Goal: Browse casually: Explore the website without a specific task or goal

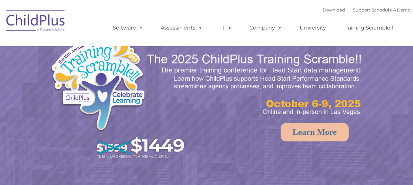
select select "MEDIUM"
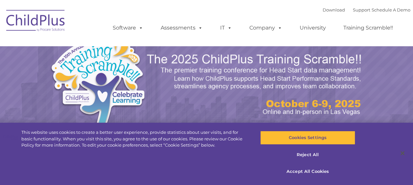
select select "MEDIUM"
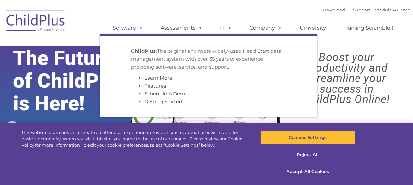
click at [132, 33] on link "Software" at bounding box center [128, 27] width 44 height 13
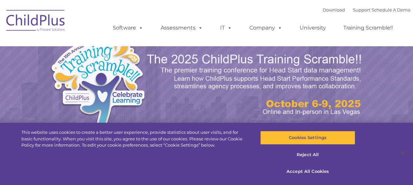
select select "MEDIUM"
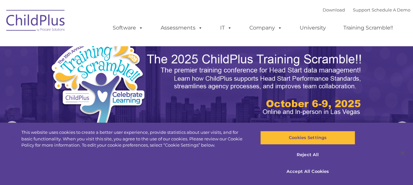
click at [298, 101] on img at bounding box center [254, 84] width 217 height 65
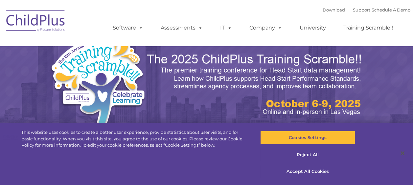
select select "MEDIUM"
